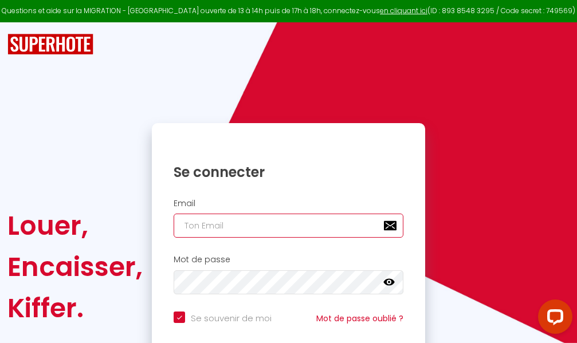
click at [316, 225] on input "email" at bounding box center [289, 226] width 230 height 24
type input "m"
checkbox input "true"
type input "ma"
checkbox input "true"
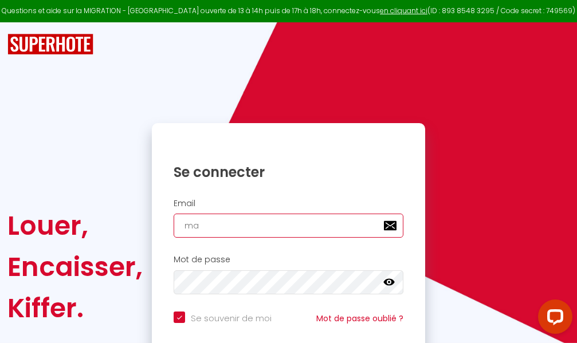
type input "mar"
checkbox input "true"
type input "marc"
checkbox input "true"
type input "marcd"
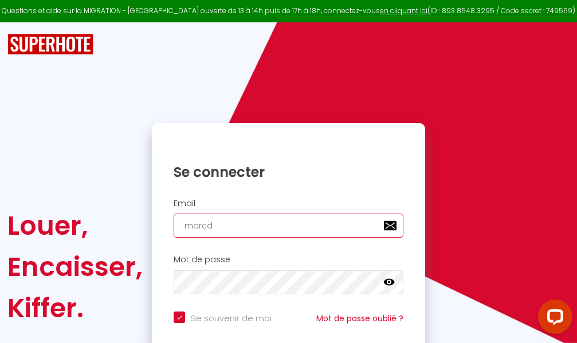
checkbox input "true"
type input "marcdp"
checkbox input "true"
type input "marcdpo"
checkbox input "true"
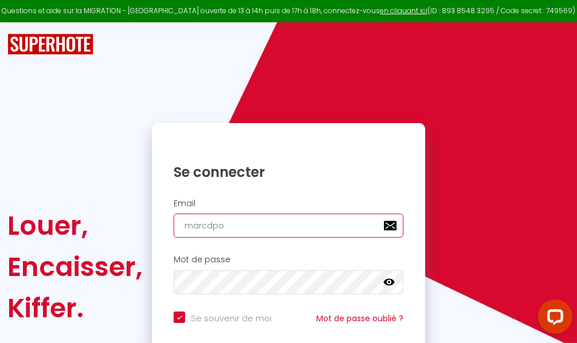
type input "marcdpoz"
checkbox input "true"
type input "marcdpoz."
checkbox input "true"
type input "marcdpoz.l"
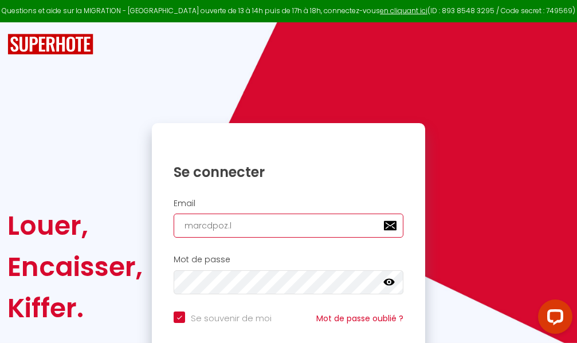
checkbox input "true"
type input "marcdpoz.lo"
checkbox input "true"
type input "marcdpoz.loc"
checkbox input "true"
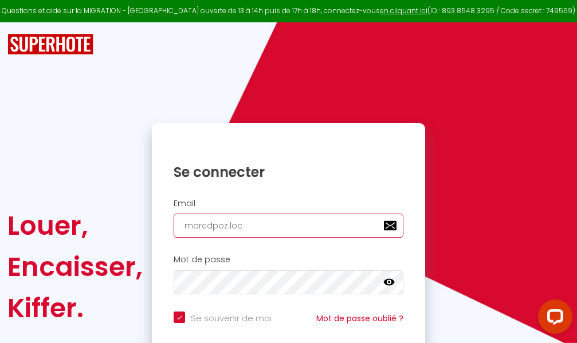
type input "marcdpoz.loca"
checkbox input "true"
type input "marcdpoz.locat"
checkbox input "true"
type input "marcdpoz.locati"
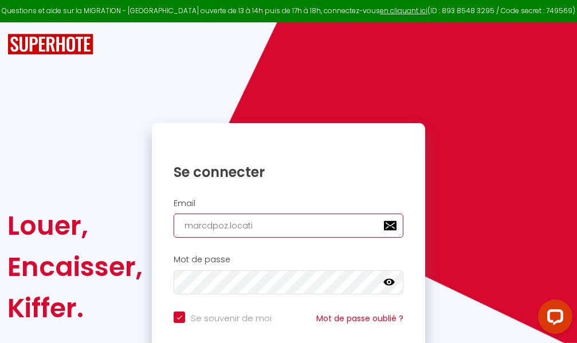
checkbox input "true"
type input "marcdpoz.locatio"
checkbox input "true"
type input "marcdpoz.location"
checkbox input "true"
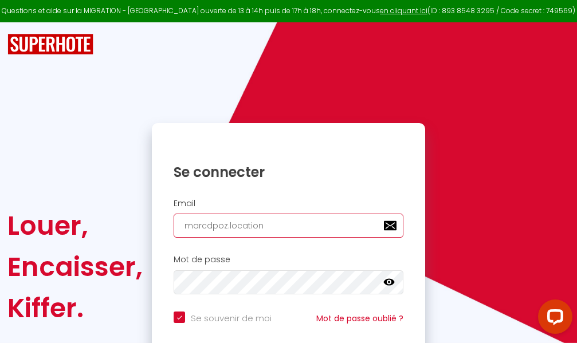
type input "marcdpoz.location@"
checkbox input "true"
type input "marcdpoz.location@g"
checkbox input "true"
type input "marcdpoz.location@gm"
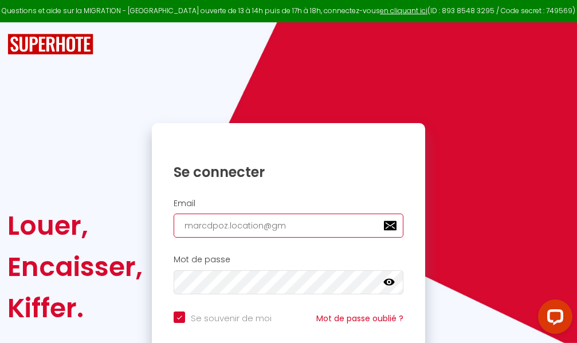
checkbox input "true"
type input "marcdpoz.location@gma"
checkbox input "true"
type input "marcdpoz.location@gmai"
checkbox input "true"
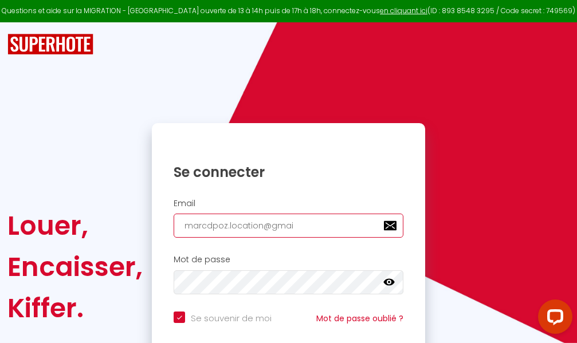
type input "[EMAIL_ADDRESS]"
checkbox input "true"
type input "[EMAIL_ADDRESS]."
checkbox input "true"
type input "marcdpoz.location@gmail.c"
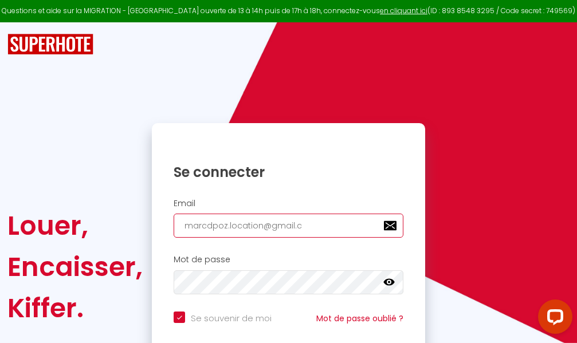
checkbox input "true"
type input "[EMAIL_ADDRESS][DOMAIN_NAME]"
checkbox input "true"
type input "[EMAIL_ADDRESS][DOMAIN_NAME]"
checkbox input "true"
